Goal: Transaction & Acquisition: Purchase product/service

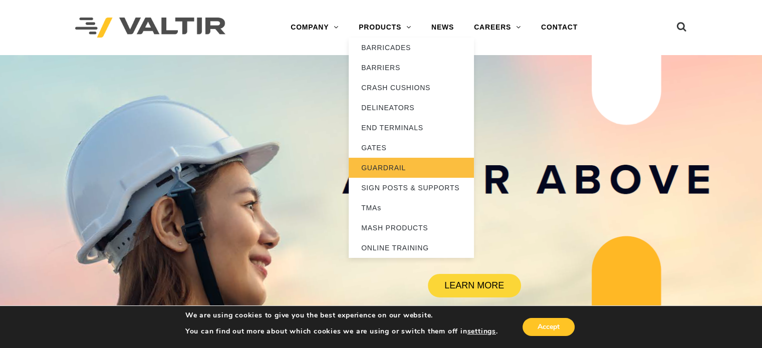
click at [366, 170] on link "GUARDRAIL" at bounding box center [411, 168] width 125 height 20
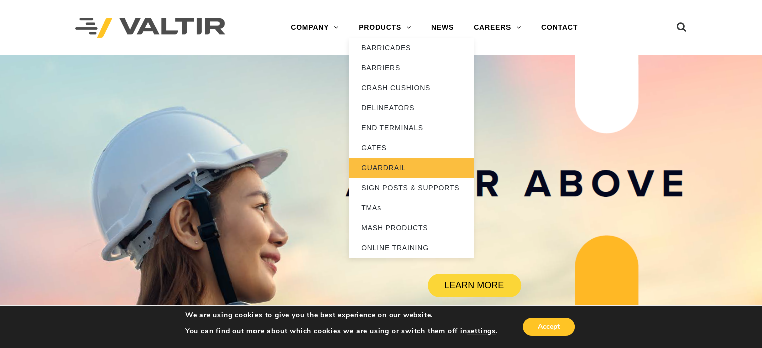
click at [388, 163] on link "GUARDRAIL" at bounding box center [411, 168] width 125 height 20
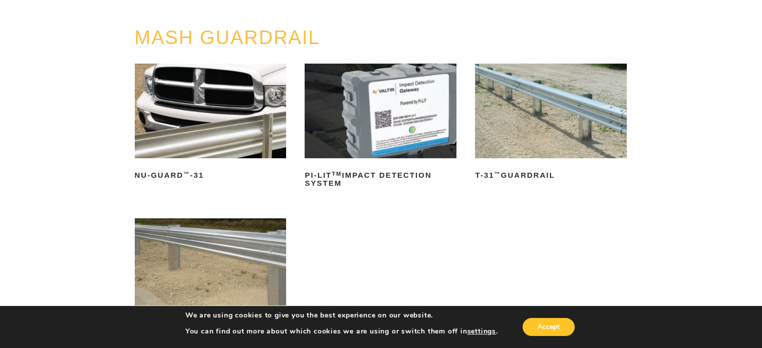
scroll to position [150, 0]
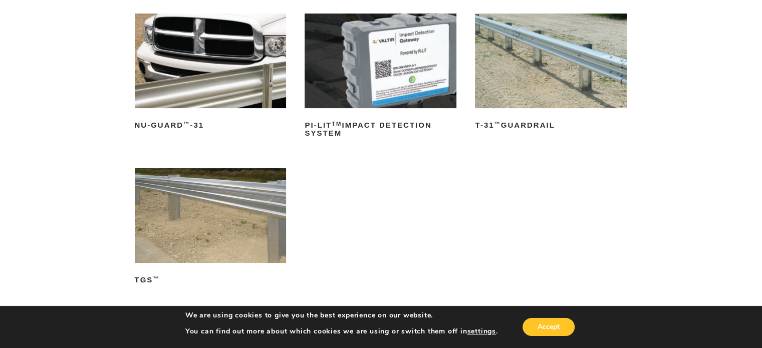
click at [542, 63] on img at bounding box center [551, 61] width 152 height 95
